Goal: Task Accomplishment & Management: Manage account settings

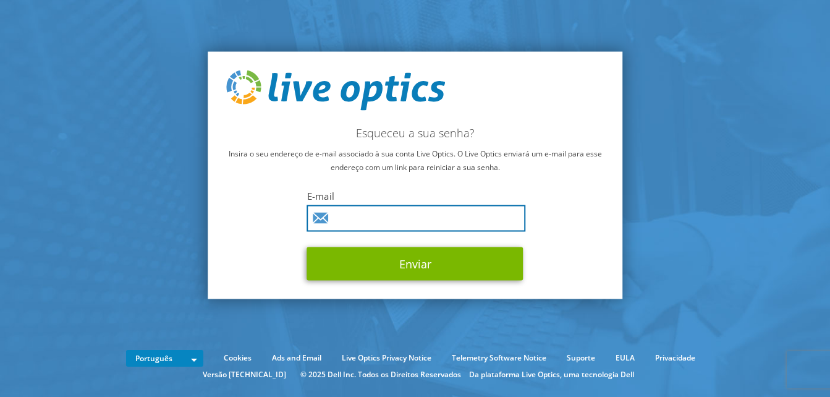
click at [436, 219] on input "text" at bounding box center [416, 218] width 219 height 27
type input "informatica@unimednortepaulista.com.br"
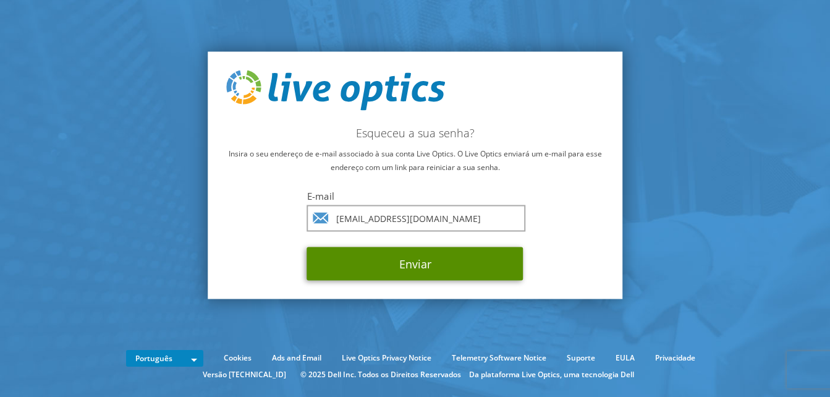
click at [392, 263] on button "Enviar" at bounding box center [415, 263] width 216 height 33
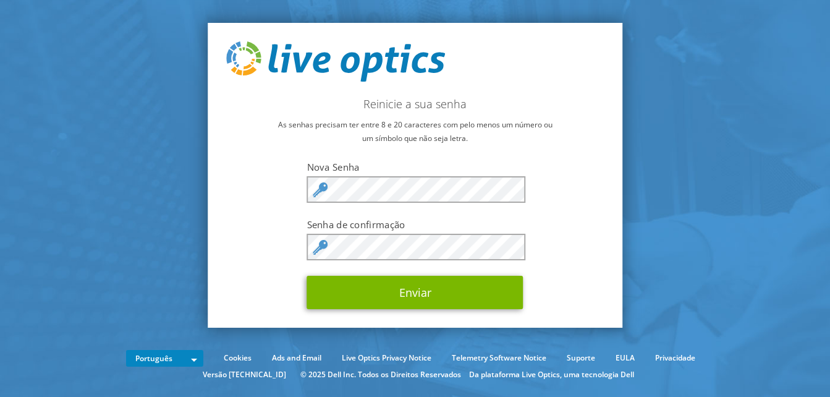
click at [0, 350] on div at bounding box center [0, 350] width 0 height 0
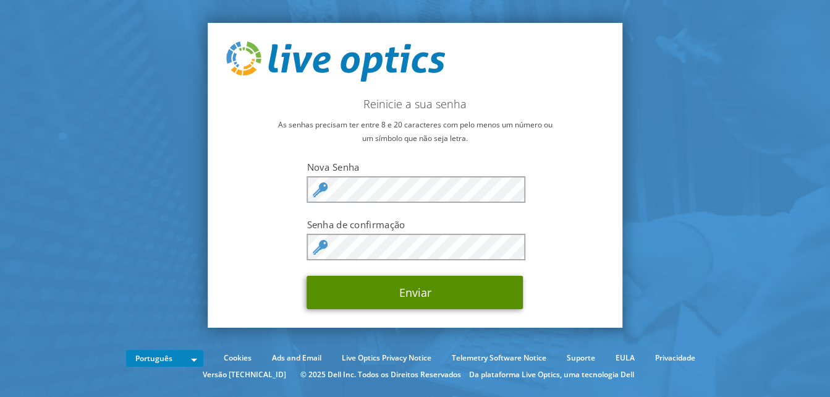
click at [479, 289] on button "Enviar" at bounding box center [415, 292] width 216 height 33
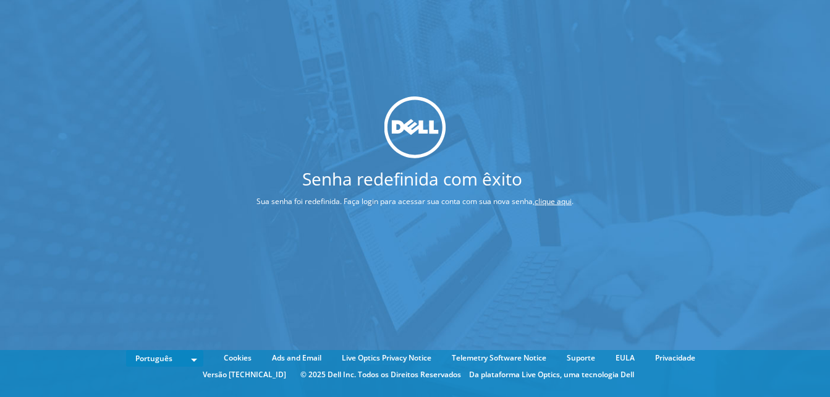
drag, startPoint x: 716, startPoint y: 25, endPoint x: 721, endPoint y: 29, distance: 6.6
click at [718, 27] on div "Senha redefinida com êxito Sua senha foi redefinida. Faça login para acessar su…" at bounding box center [415, 180] width 830 height 360
